Goal: Check status: Check status

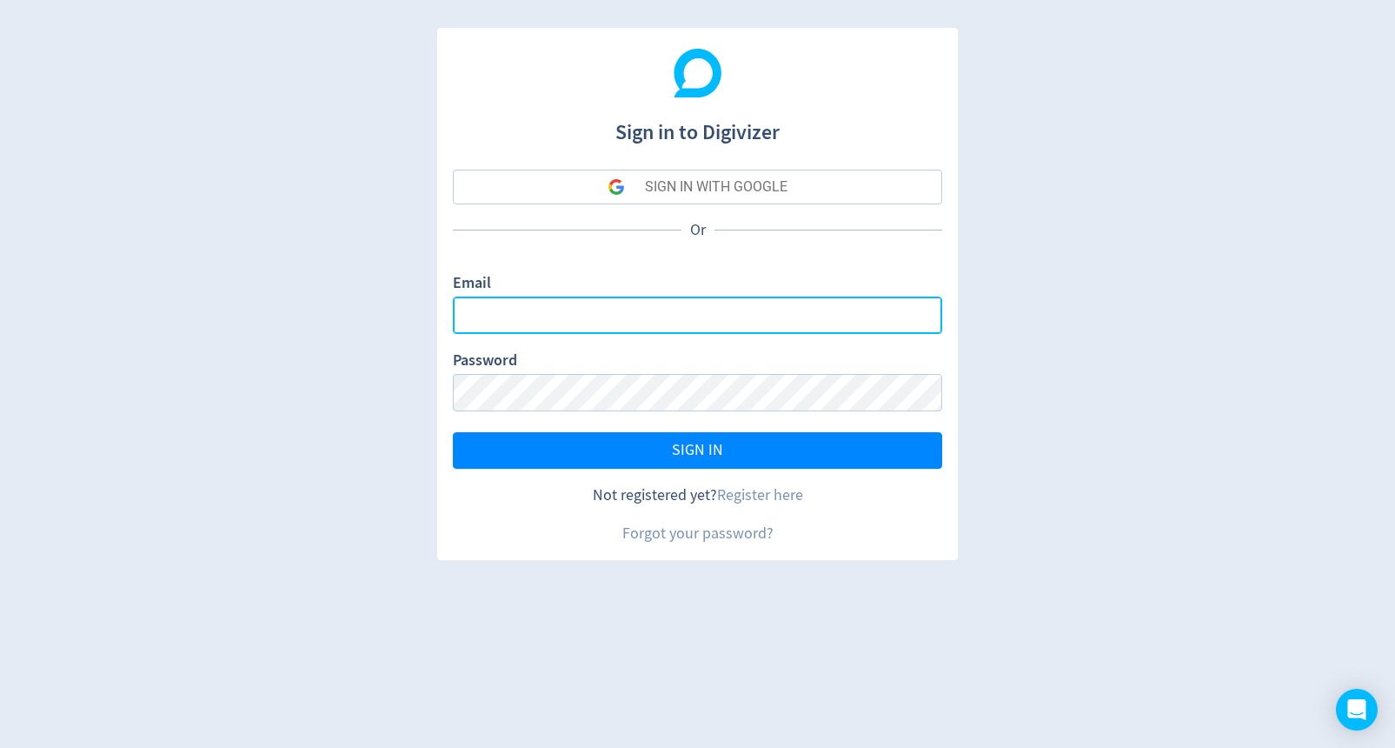
click at [531, 314] on input "Email" at bounding box center [697, 314] width 489 height 37
type input "[PERSON_NAME][EMAIL_ADDRESS][DOMAIN_NAME]"
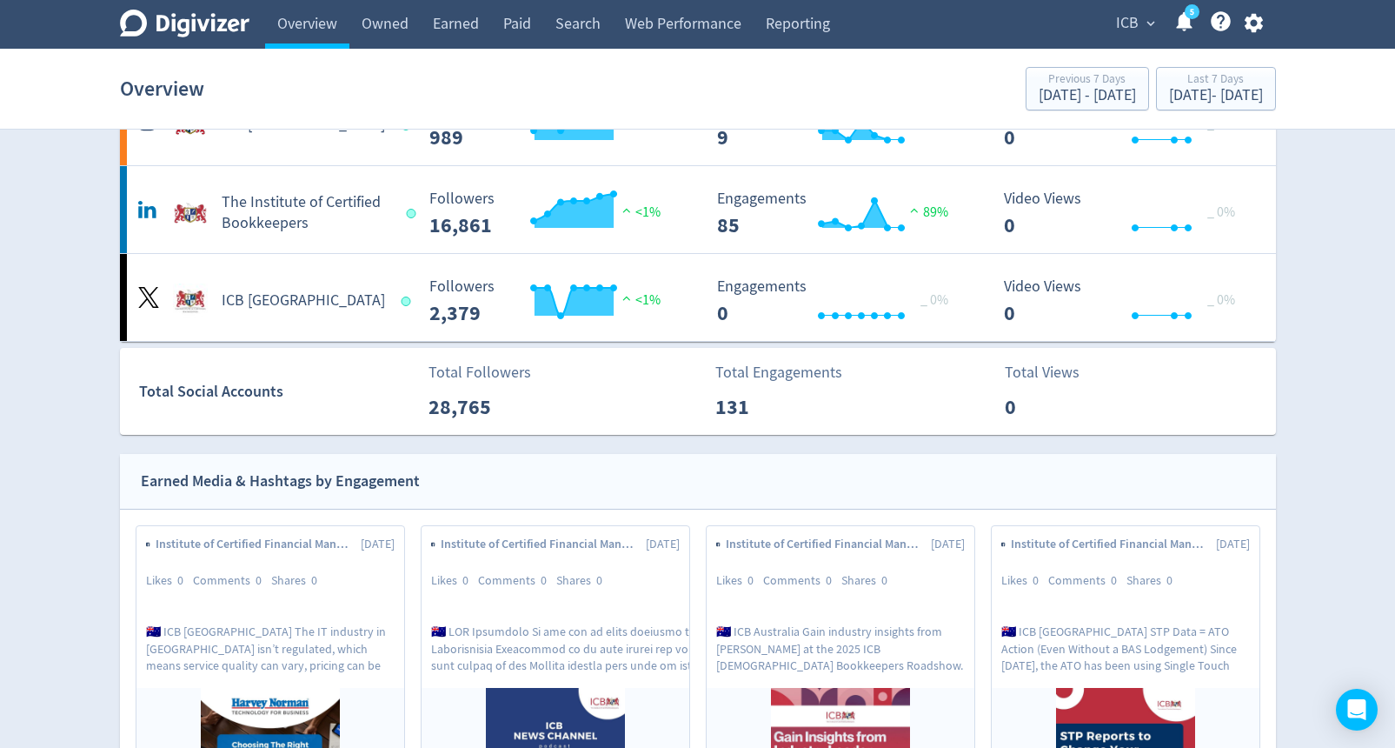
scroll to position [215, 0]
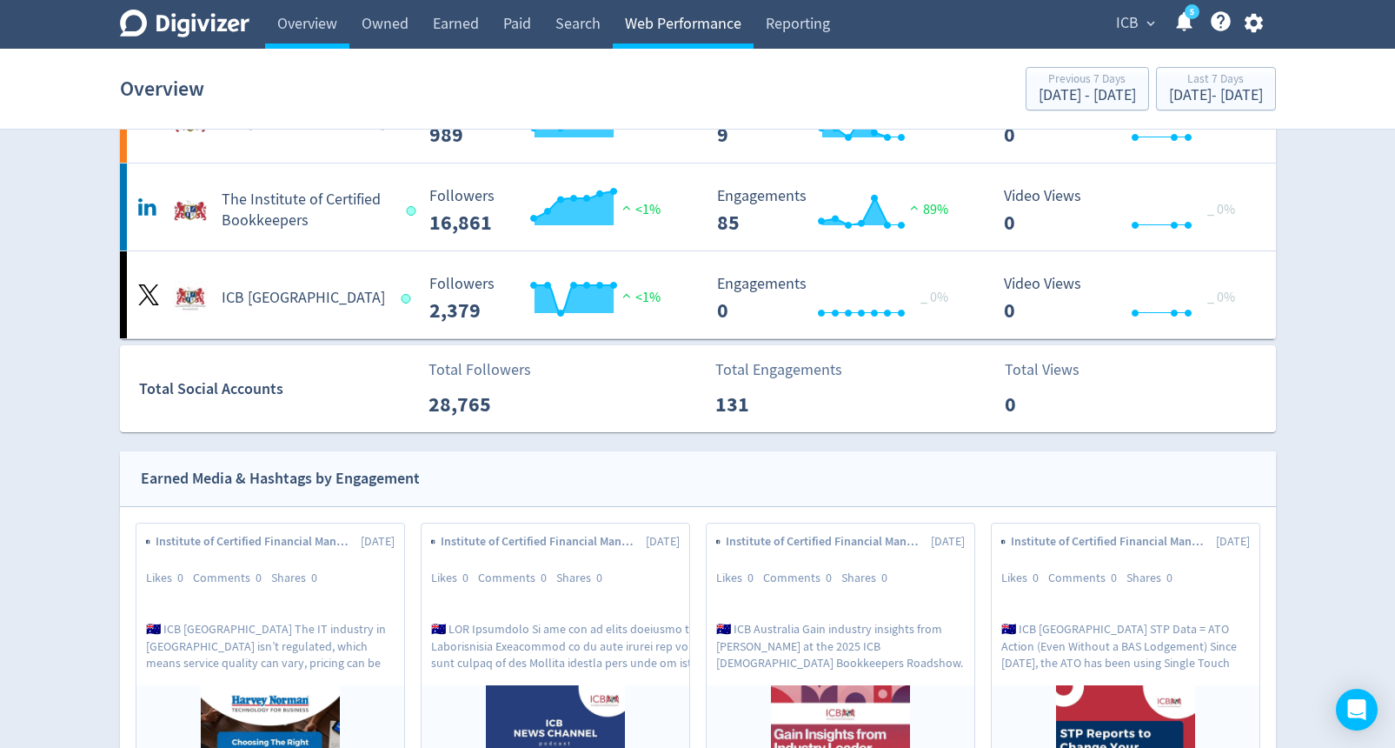
click at [684, 19] on link "Web Performance" at bounding box center [683, 24] width 141 height 49
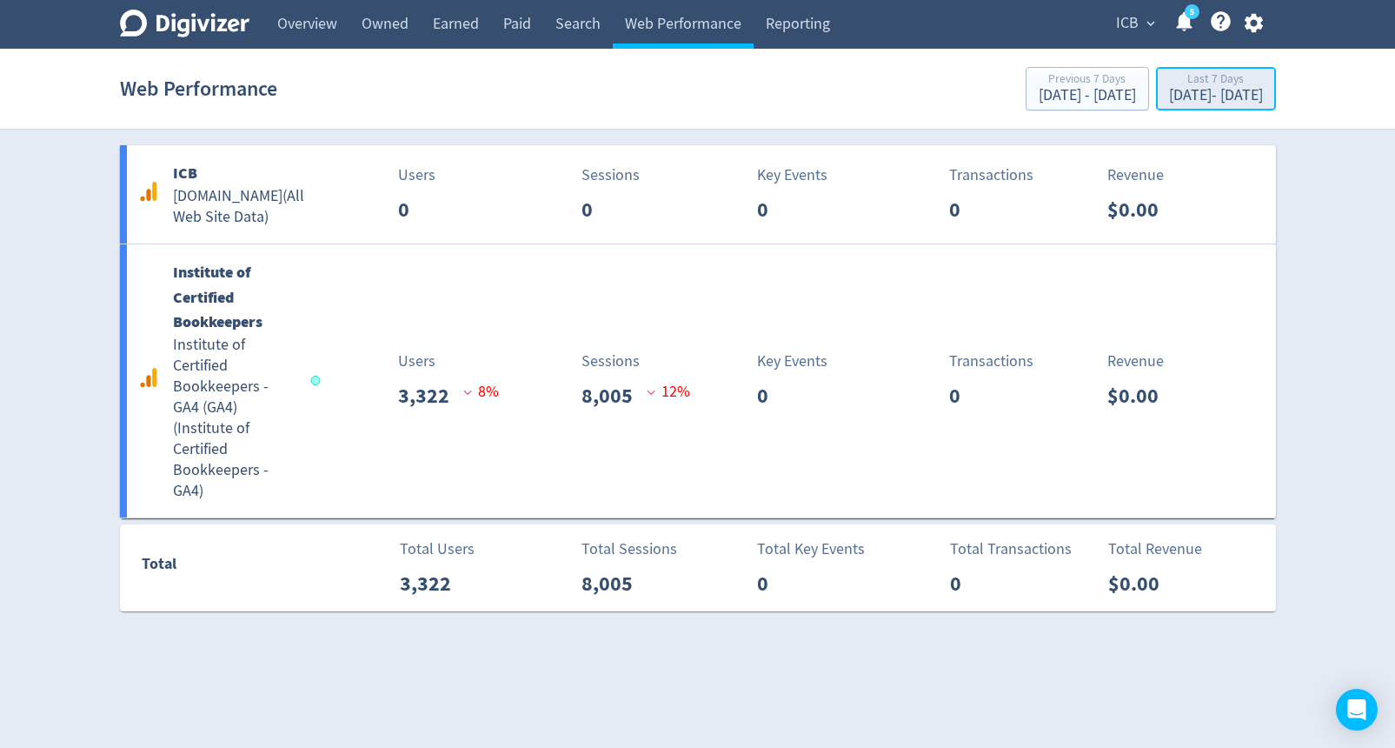
click at [1190, 93] on div "Aug 4, 2025 - Aug 10, 2025" at bounding box center [1216, 96] width 94 height 16
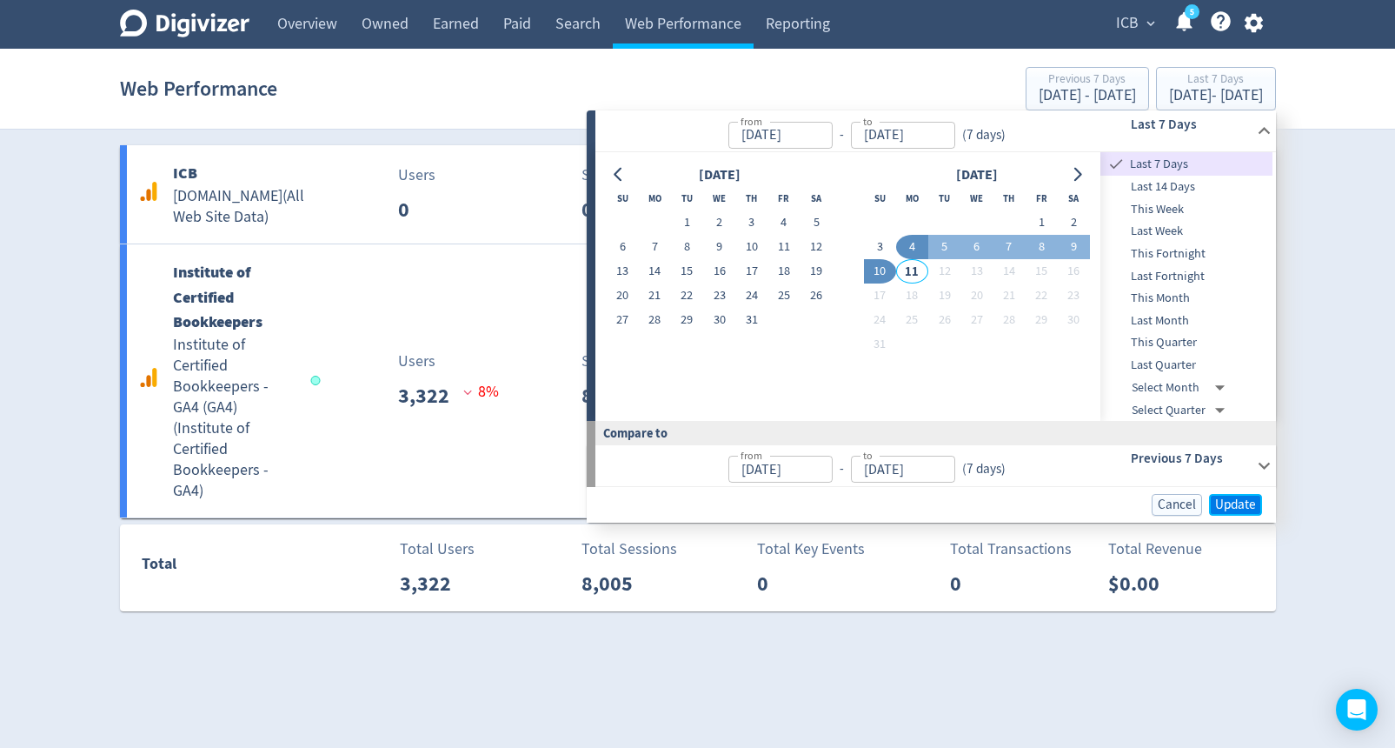
click at [1233, 501] on span "Update" at bounding box center [1235, 504] width 41 height 13
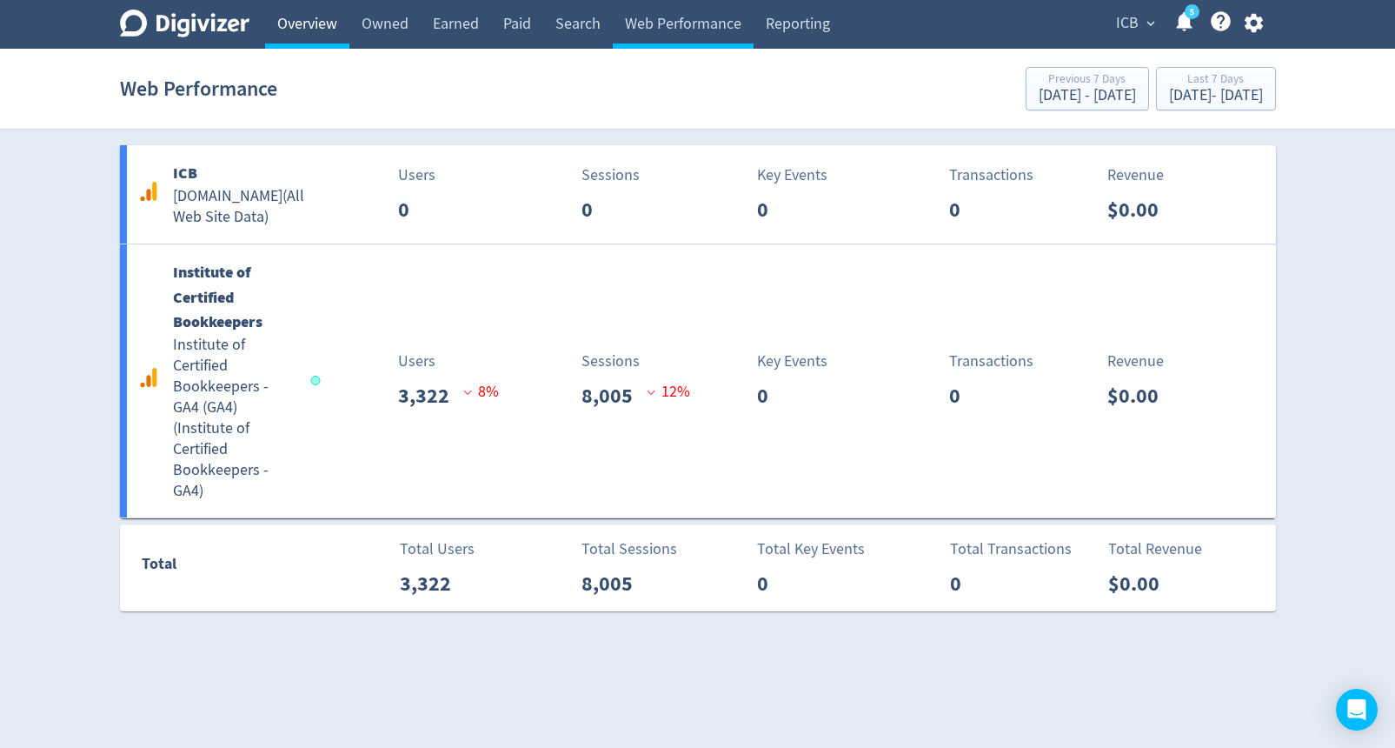
click at [313, 23] on link "Overview" at bounding box center [307, 24] width 84 height 49
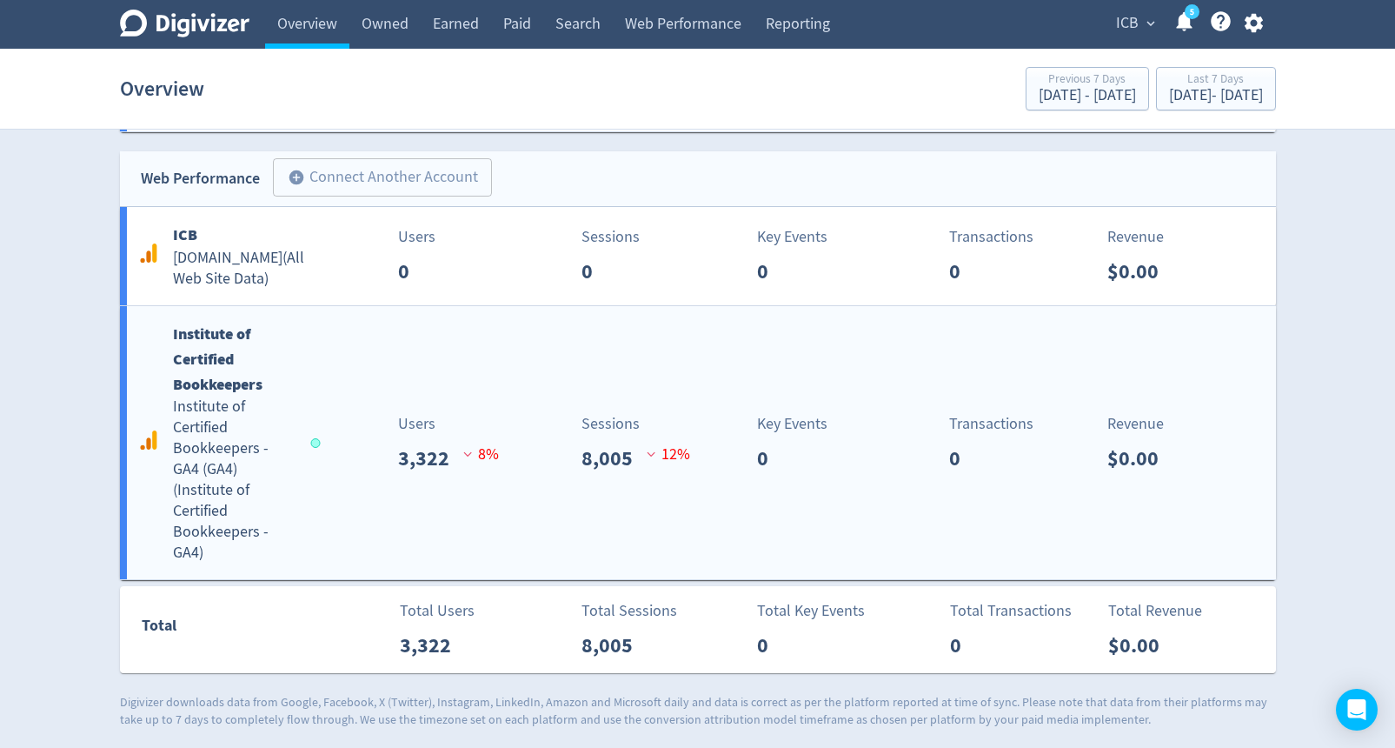
scroll to position [1742, 0]
click at [208, 356] on b "Institute of Certified Bookkeepers" at bounding box center [218, 357] width 90 height 71
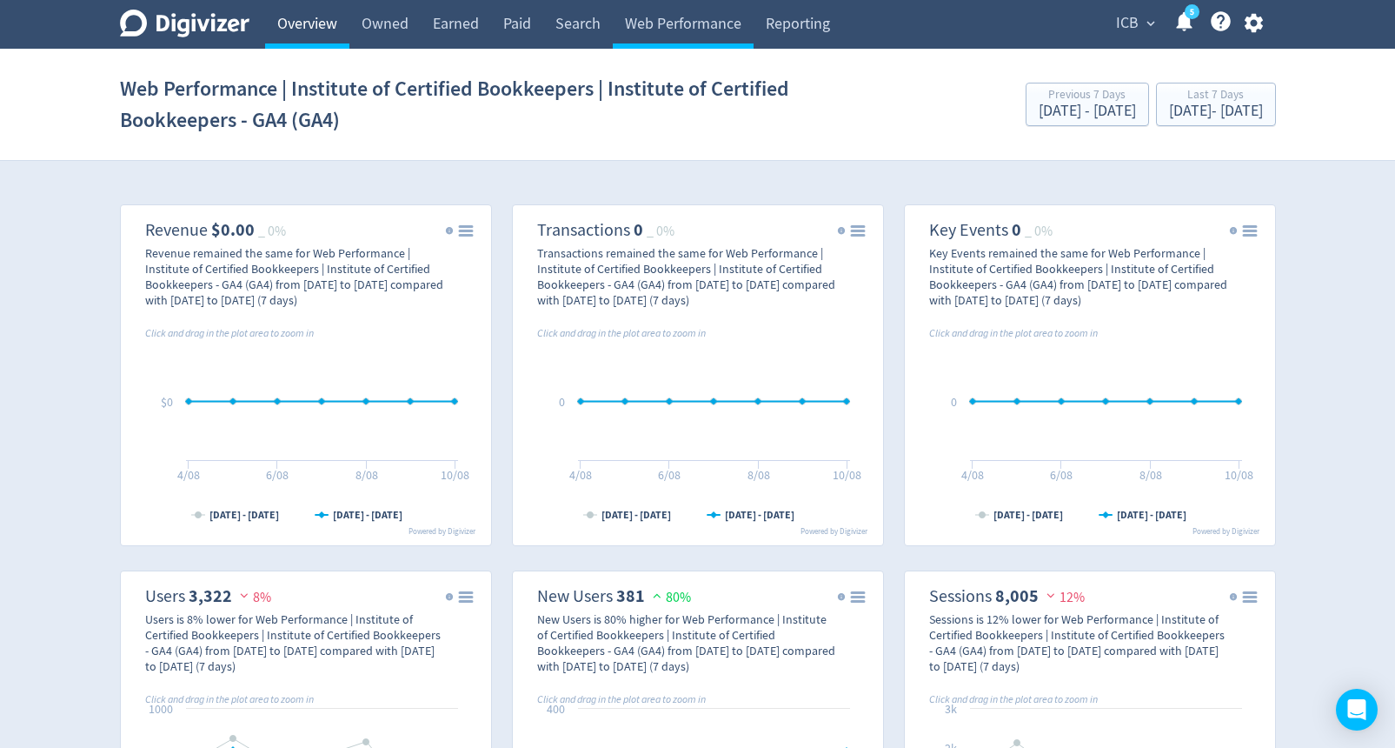
click at [325, 23] on link "Overview" at bounding box center [307, 24] width 84 height 49
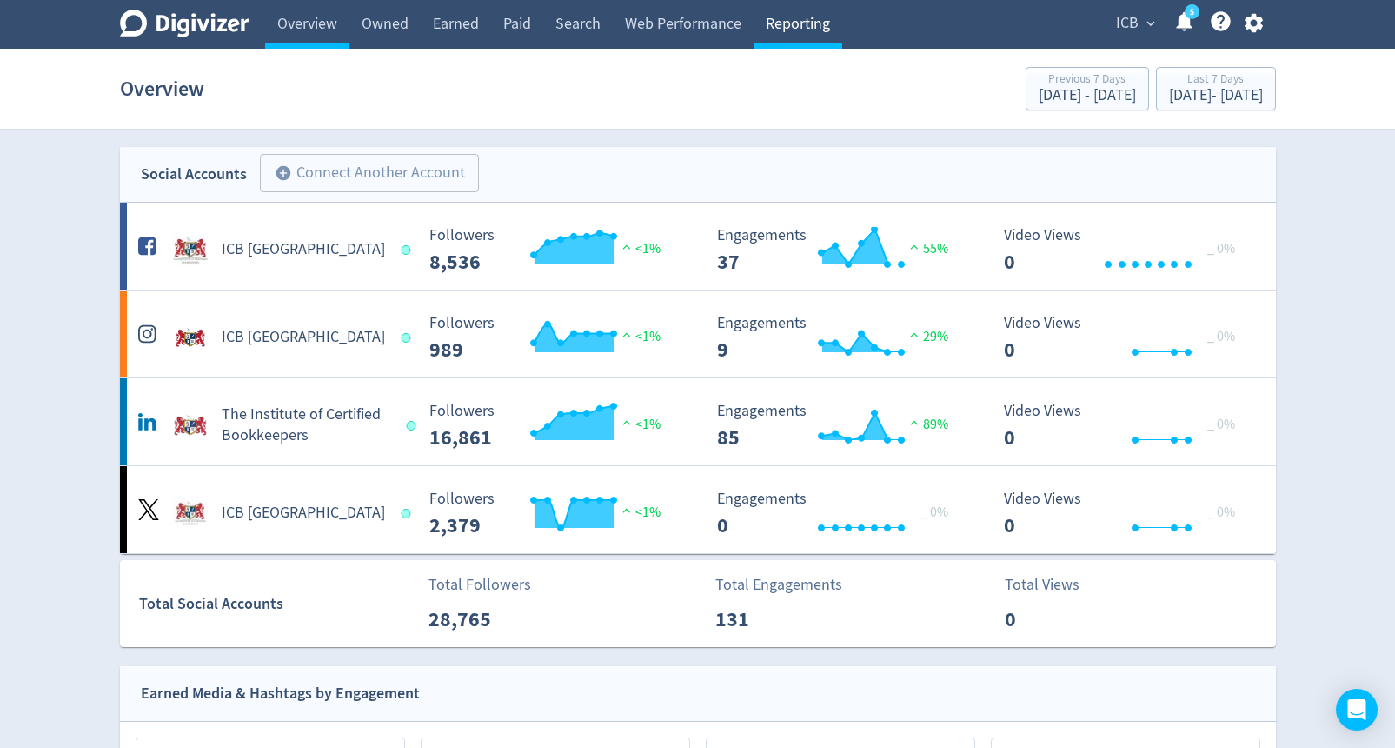
click at [809, 21] on link "Reporting" at bounding box center [798, 24] width 89 height 49
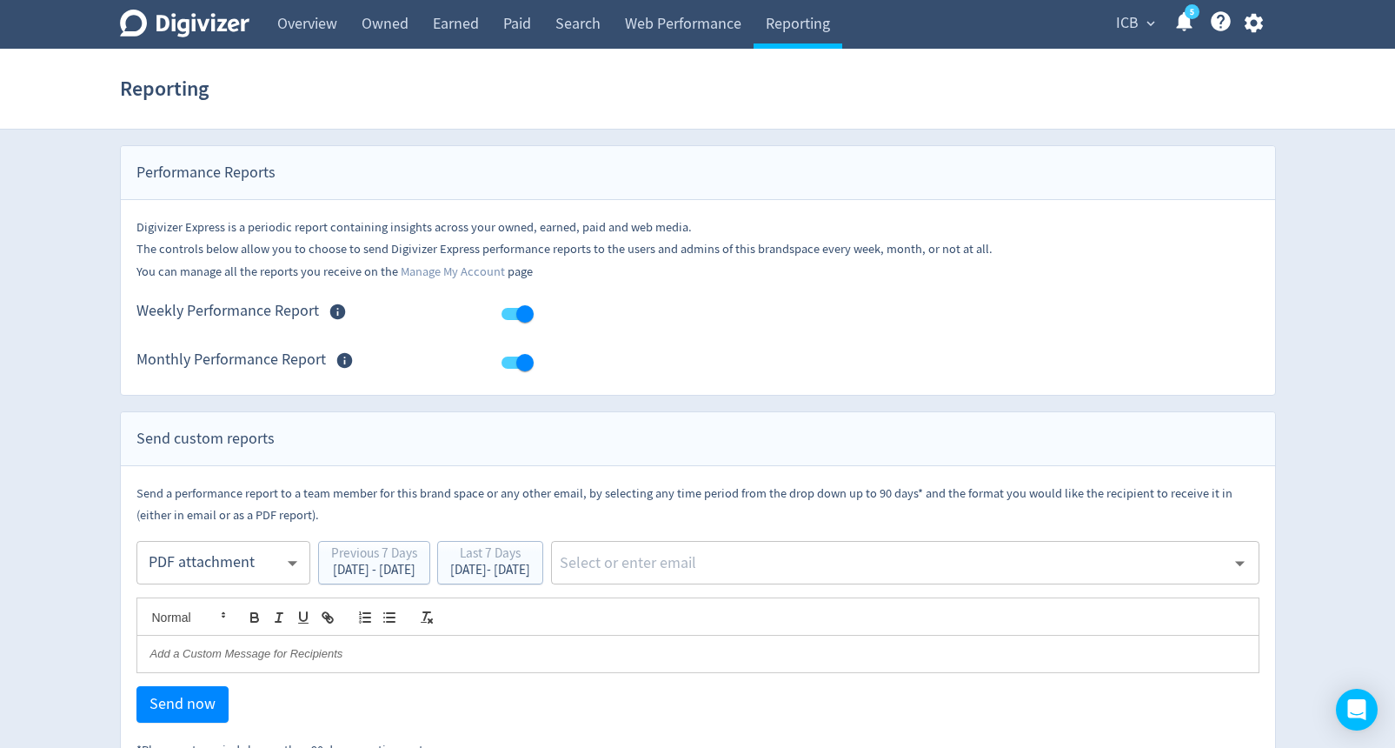
scroll to position [45, 0]
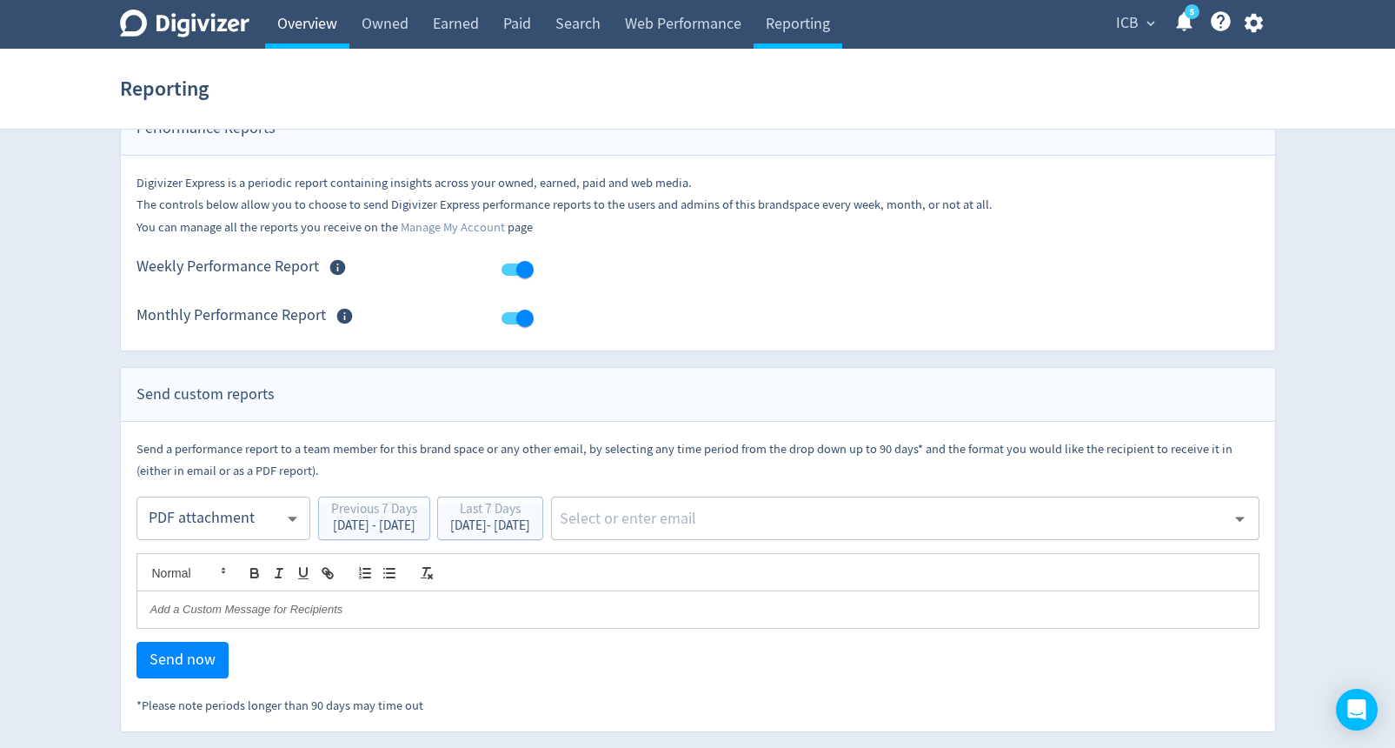
click at [316, 22] on link "Overview" at bounding box center [307, 24] width 84 height 49
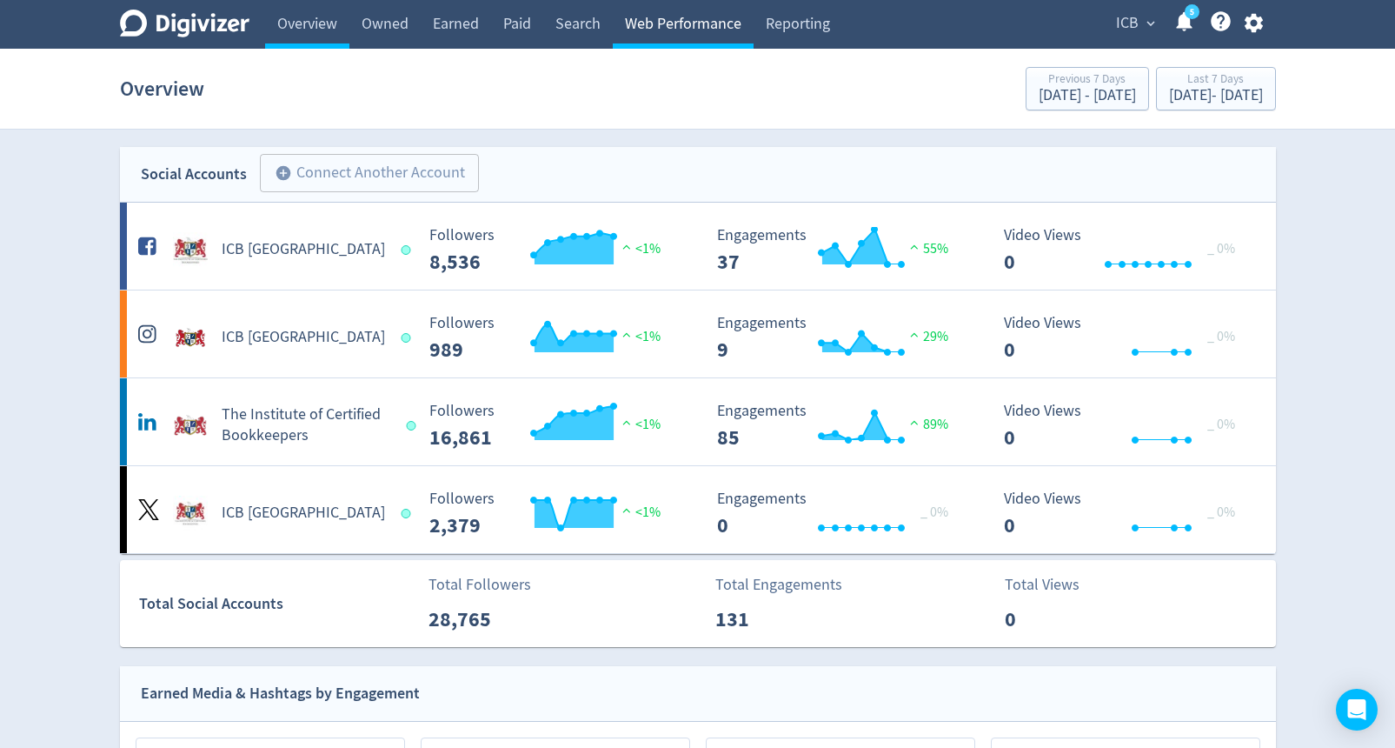
click at [686, 29] on link "Web Performance" at bounding box center [683, 24] width 141 height 49
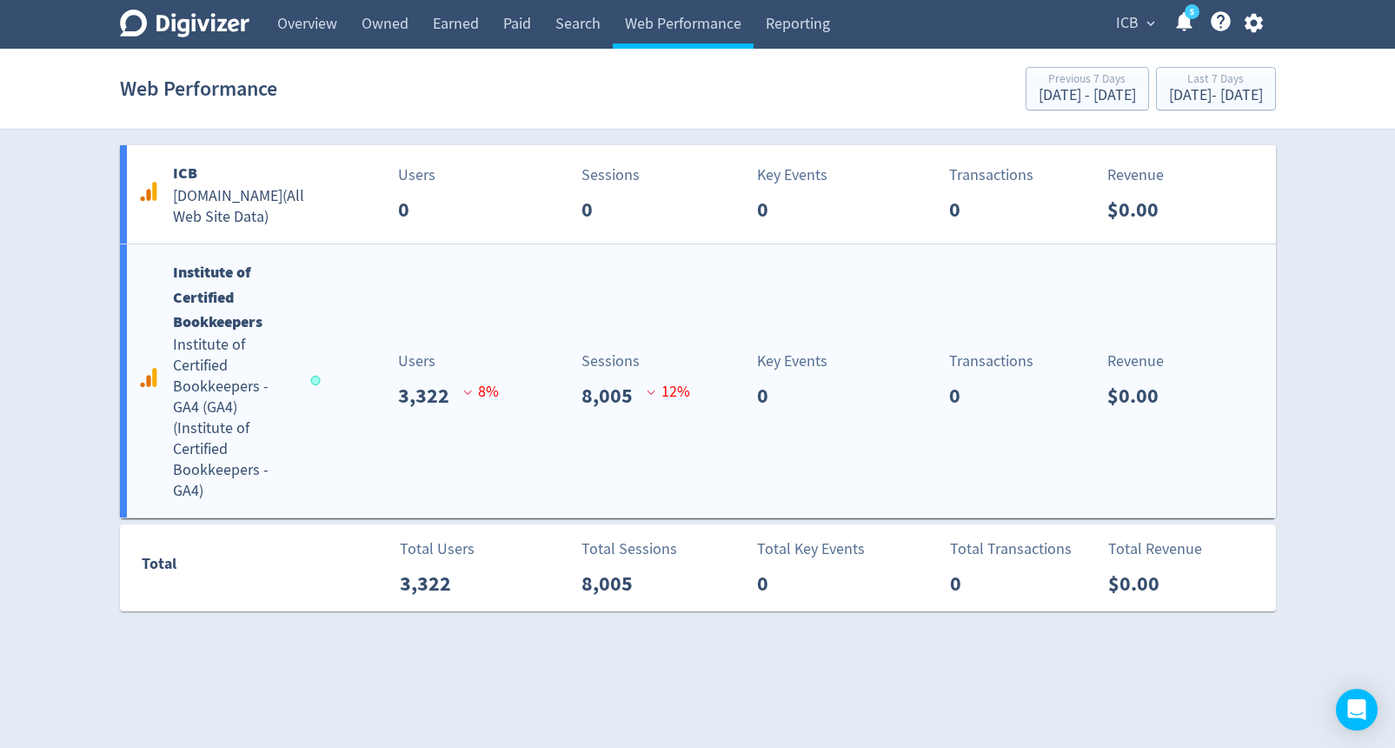
click at [210, 308] on h6 "Institute of Certified Bookkeepers" at bounding box center [234, 297] width 122 height 75
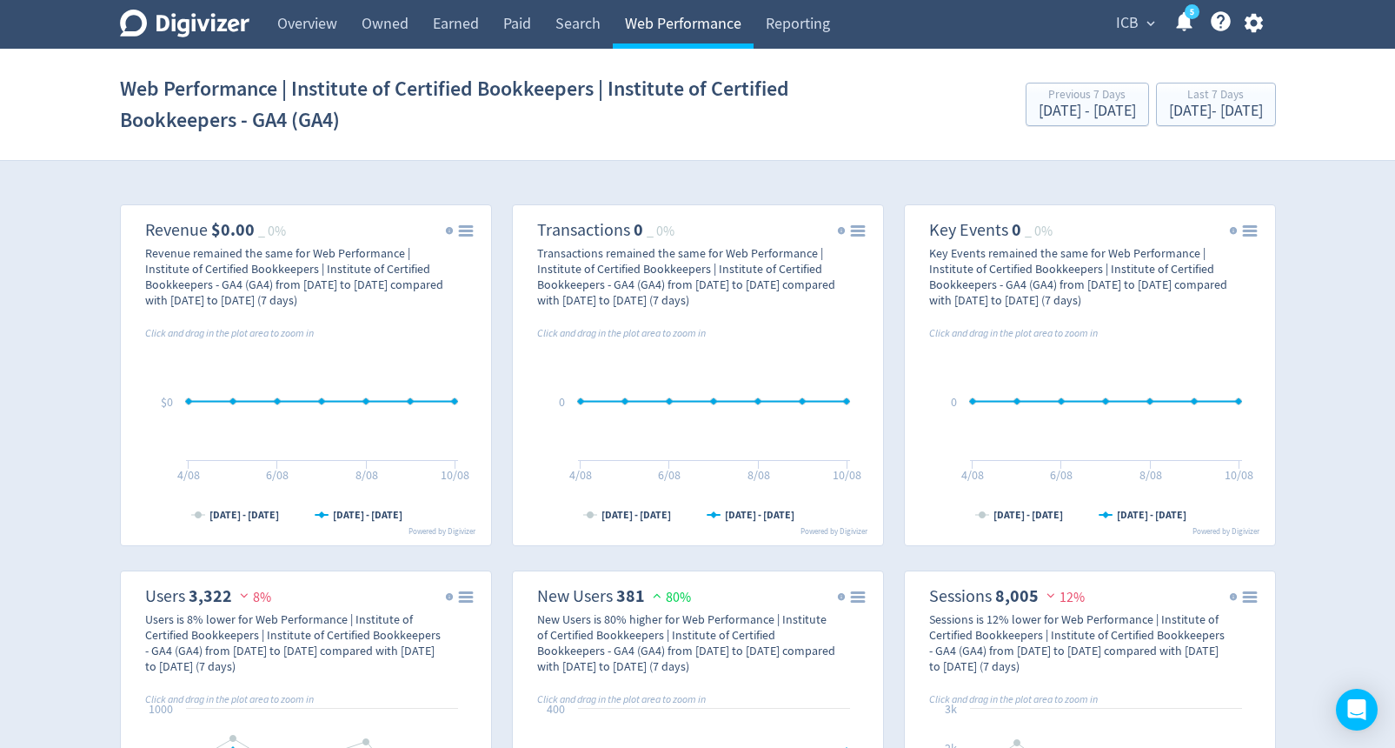
click at [672, 12] on link "Web Performance" at bounding box center [683, 24] width 141 height 49
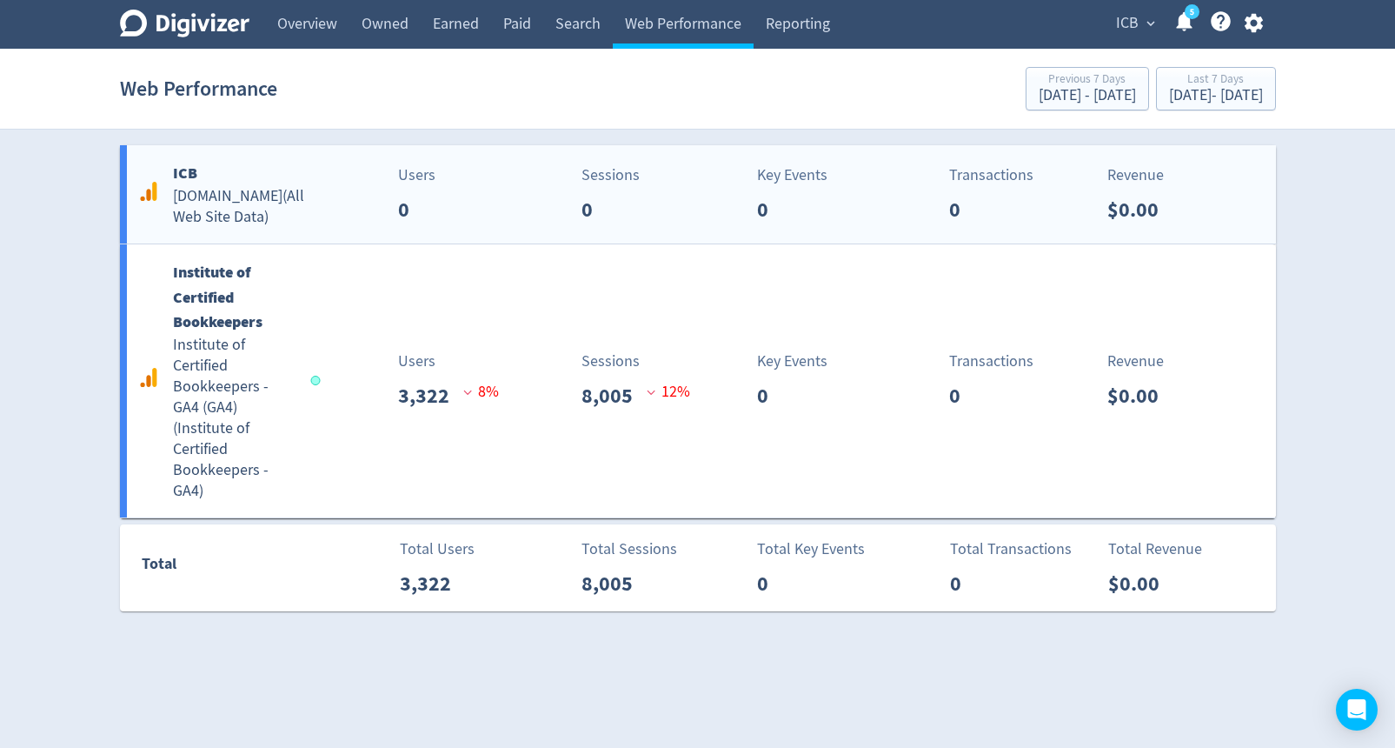
click at [187, 173] on b "ICB" at bounding box center [185, 173] width 24 height 21
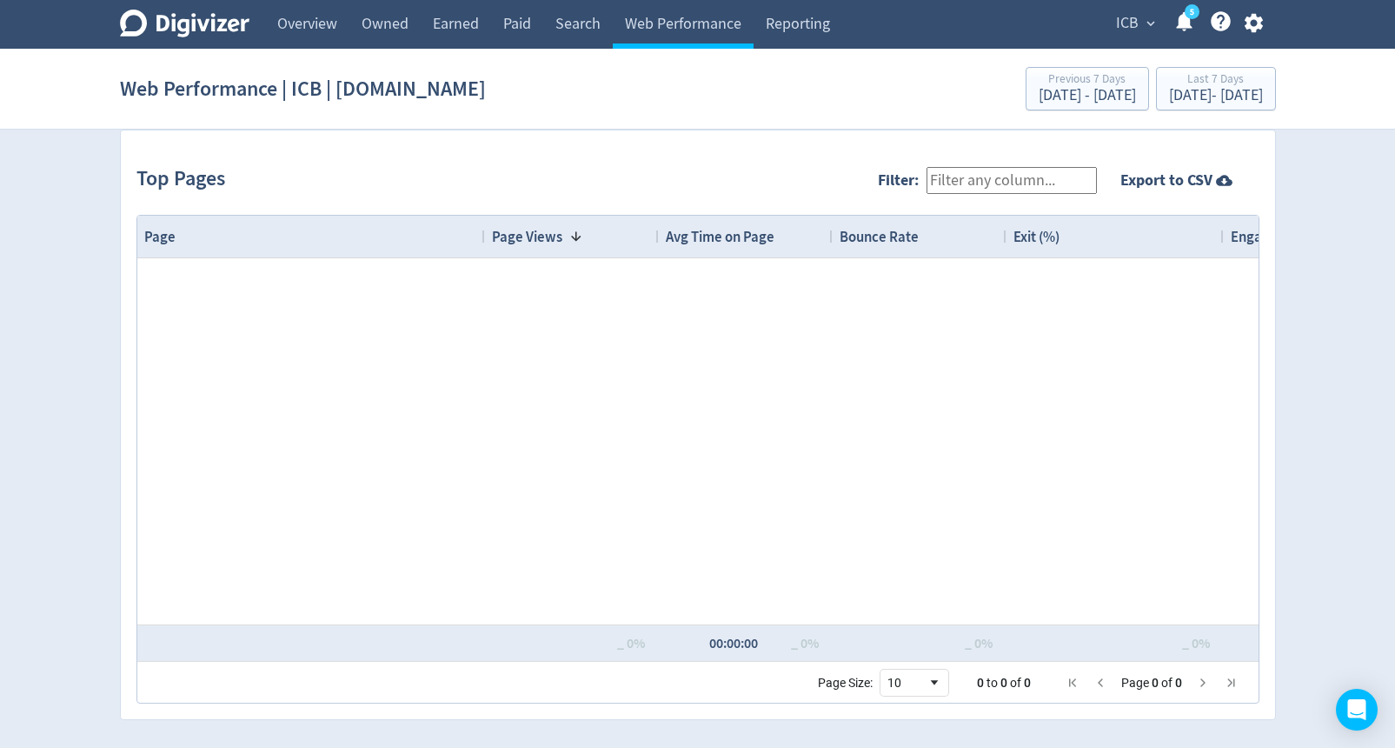
scroll to position [547, 0]
